Goal: Find specific page/section: Find specific page/section

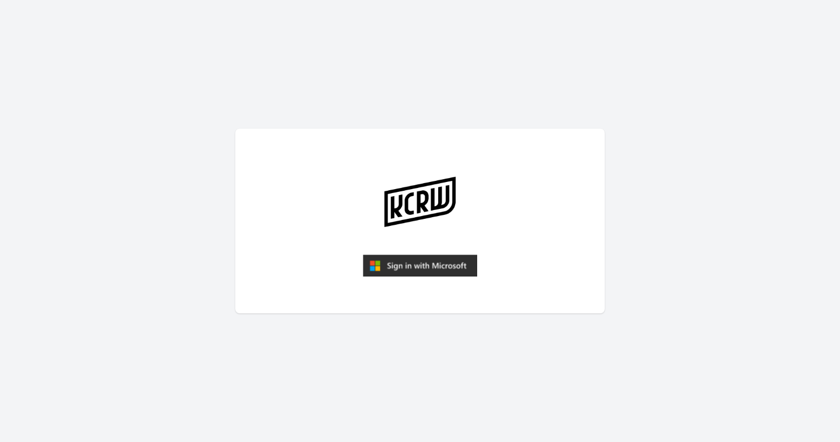
click at [405, 262] on img "submit" at bounding box center [420, 266] width 114 height 22
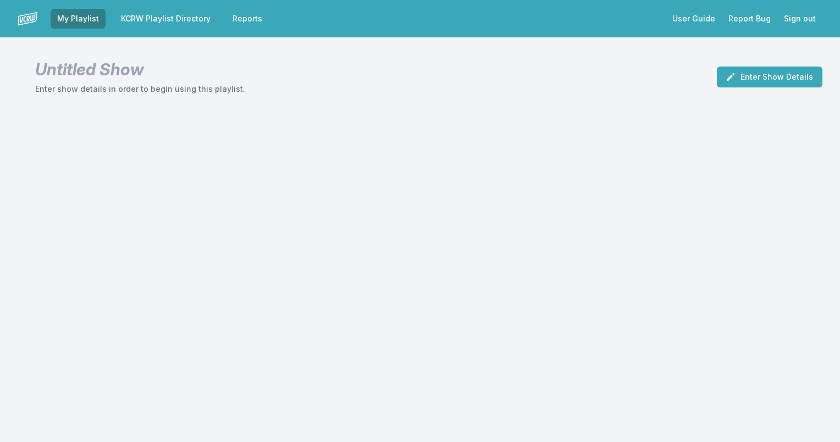
click at [142, 16] on link "KCRW Playlist Directory" at bounding box center [165, 19] width 103 height 20
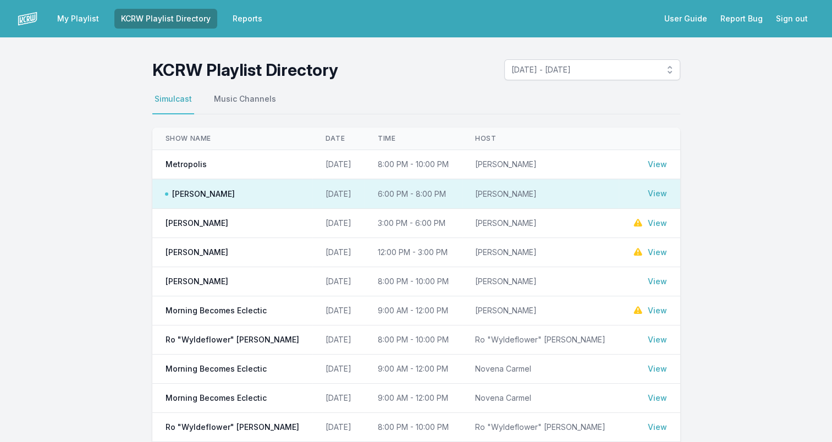
click at [662, 163] on link "View" at bounding box center [657, 164] width 19 height 11
